Goal: Task Accomplishment & Management: Manage account settings

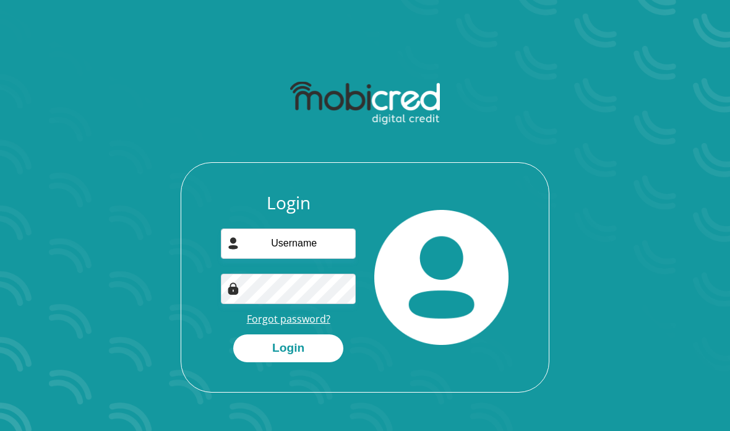
click at [266, 321] on link "Forgot password?" at bounding box center [289, 319] width 84 height 14
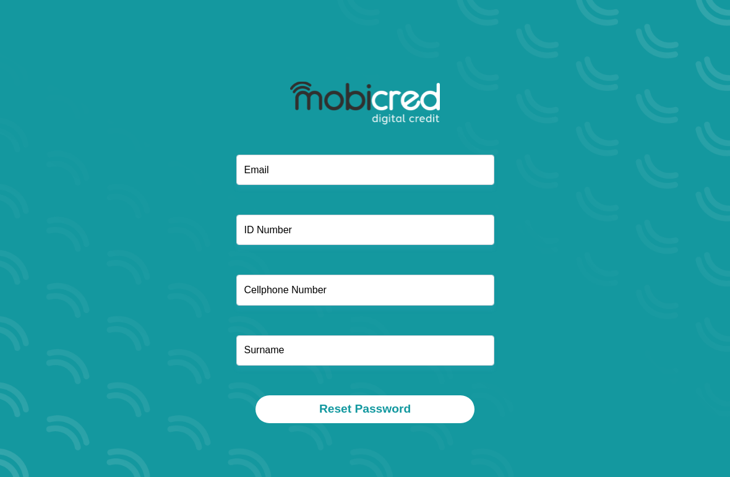
click at [265, 171] on input "email" at bounding box center [365, 170] width 258 height 30
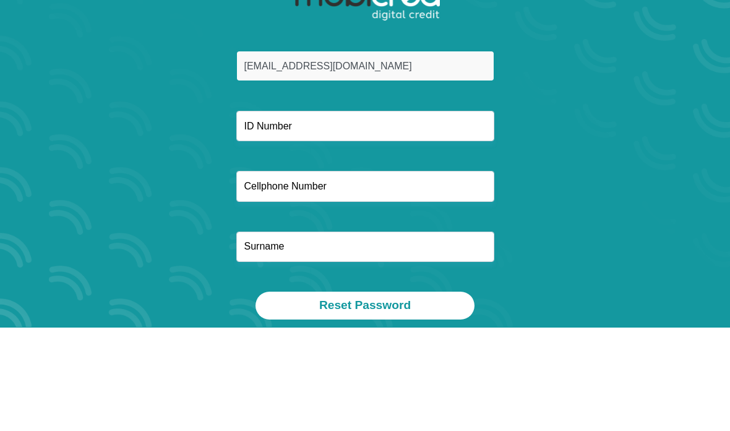
type input "viljoen.willem02@gmail.com"
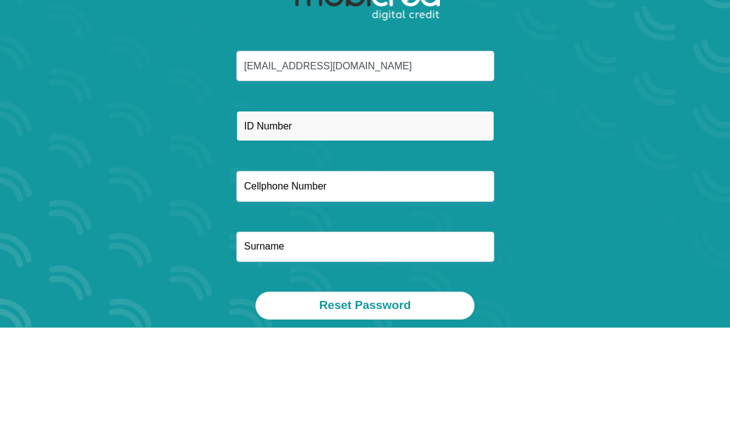
click at [308, 215] on input "text" at bounding box center [365, 230] width 258 height 30
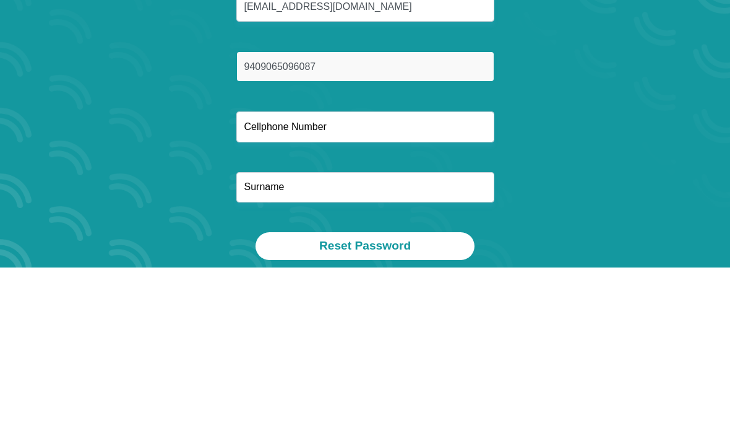
type input "9409065096087"
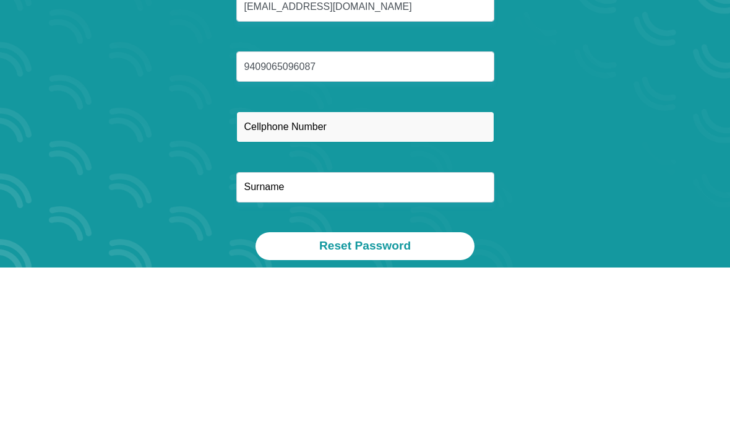
click at [273, 275] on input "text" at bounding box center [365, 290] width 258 height 30
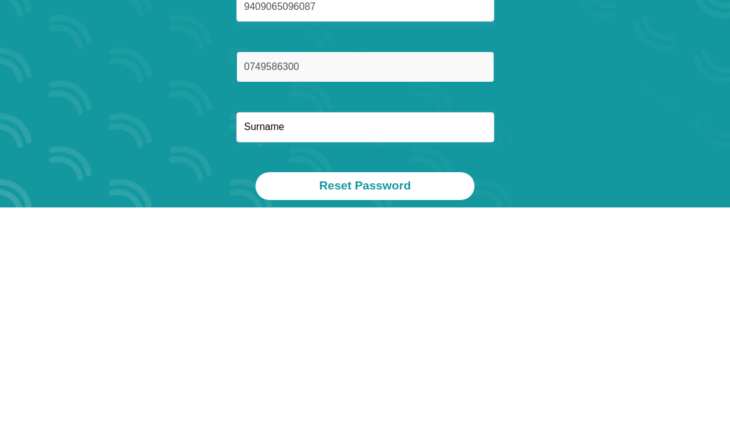
type input "0749586300"
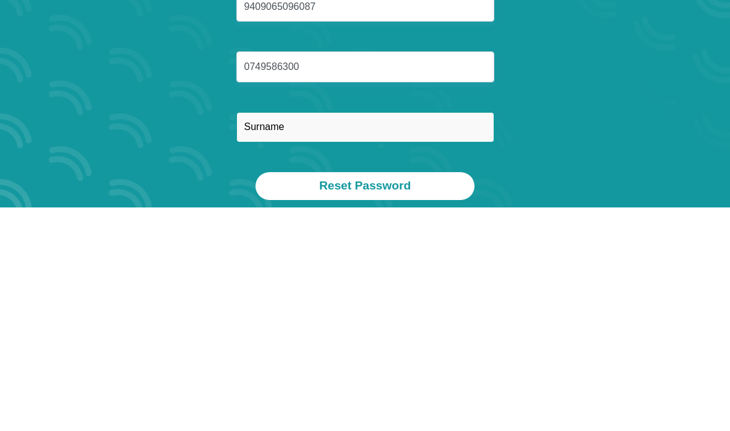
click at [267, 335] on input "text" at bounding box center [365, 350] width 258 height 30
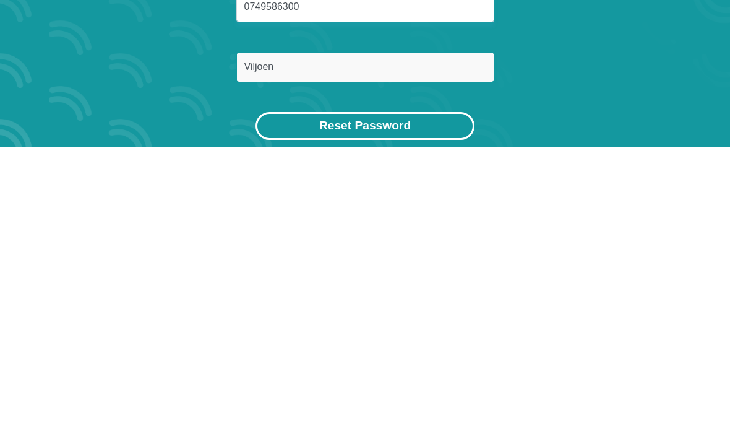
type input "Viljoen"
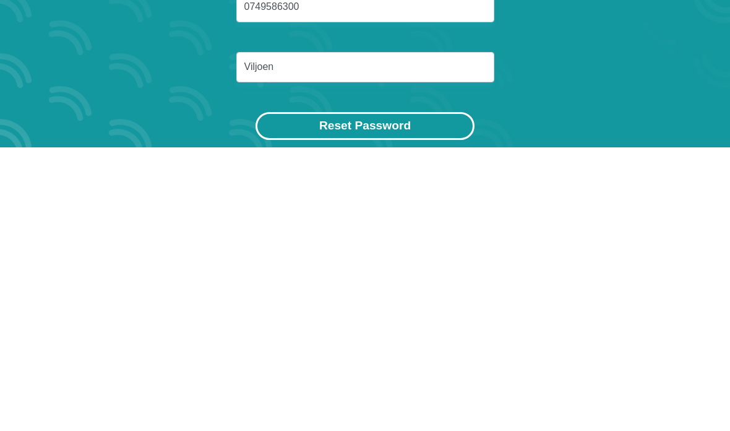
click at [293, 395] on button "Reset Password" at bounding box center [365, 409] width 219 height 28
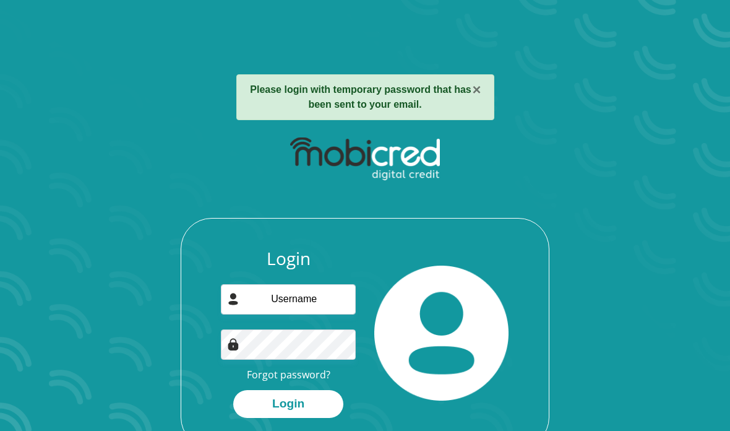
click at [270, 297] on input "email" at bounding box center [288, 299] width 134 height 30
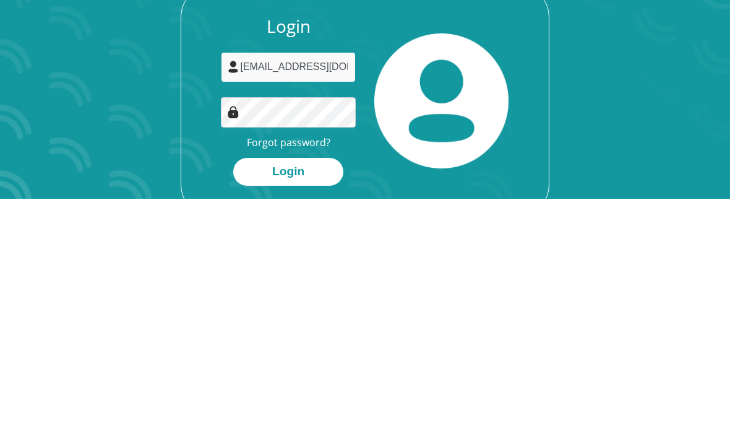
scroll to position [120, 0]
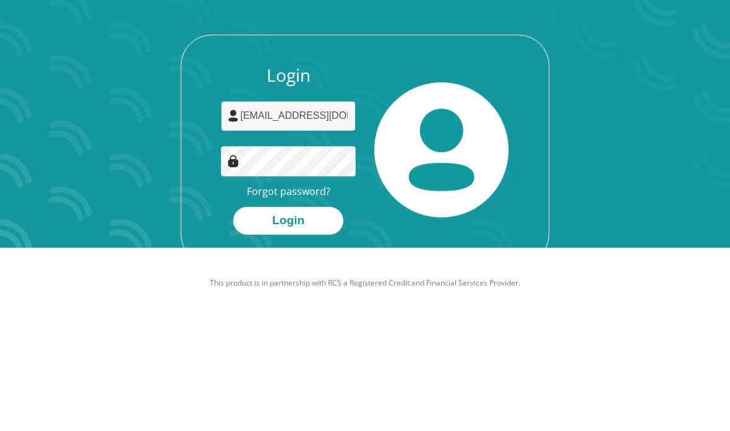
type input "viljoen.willem02@gmail.com"
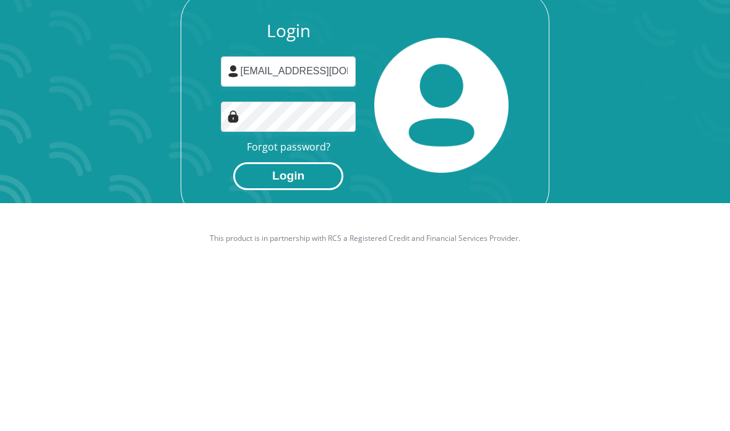
click at [267, 319] on button "Login" at bounding box center [288, 333] width 110 height 28
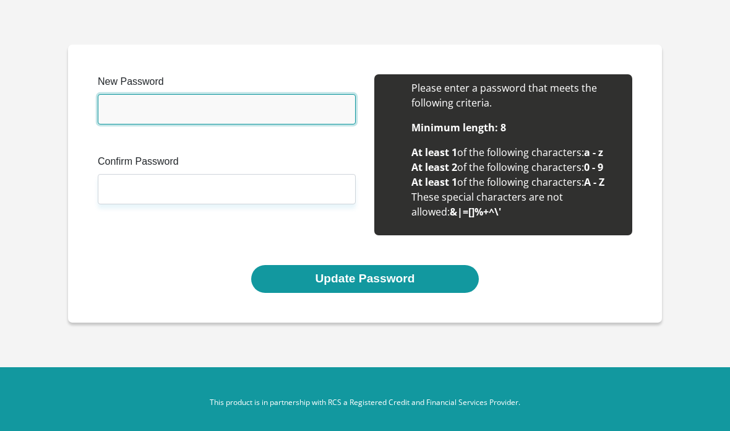
click at [202, 110] on input "New Password" at bounding box center [227, 109] width 258 height 30
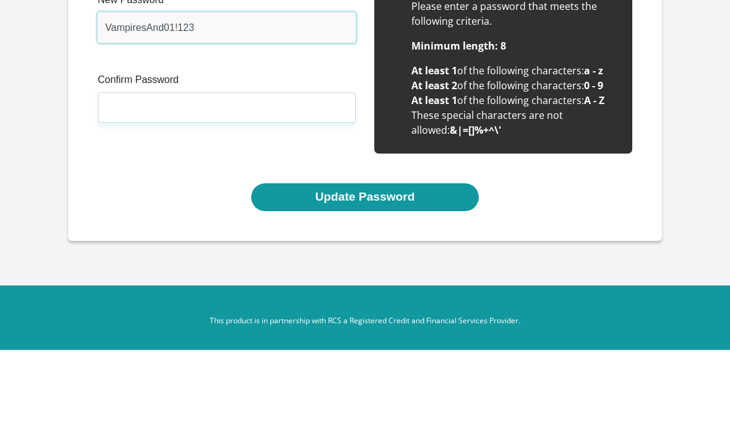
type input "VampiresAnd01!123"
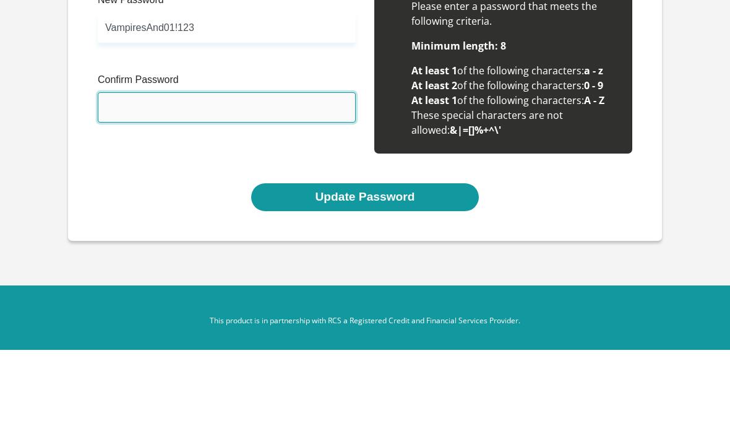
click at [117, 174] on input "Confirm Password" at bounding box center [227, 189] width 258 height 30
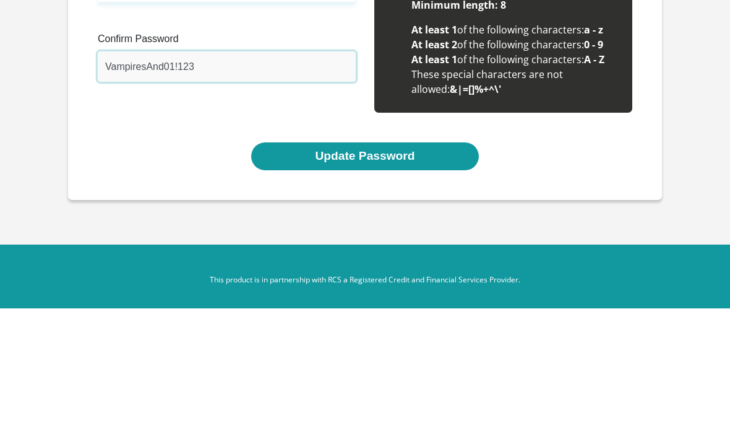
type input "VampiresAnd01!123"
click at [123, 131] on div "New Password VampiresAnd01!123 Please input valid password Confirm Password Vam…" at bounding box center [364, 169] width 553 height 191
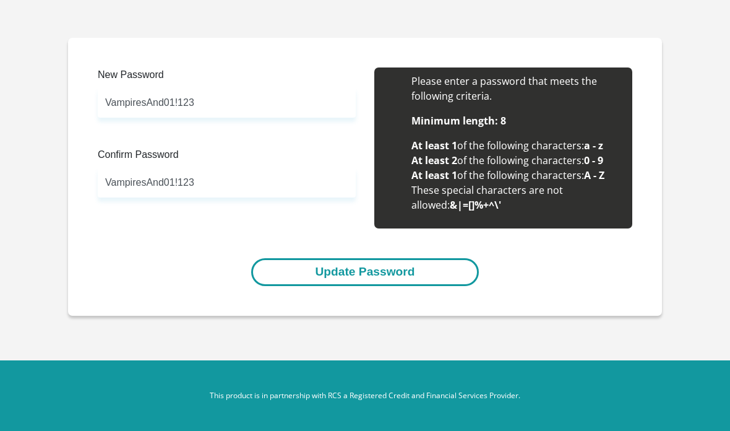
click at [448, 258] on button "Update Password" at bounding box center [364, 272] width 227 height 28
